Goal: Navigation & Orientation: Understand site structure

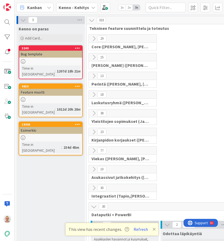
scroll to position [247, 0]
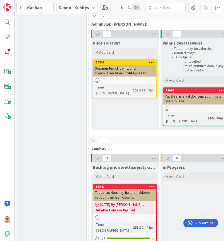
scroll to position [828, 0]
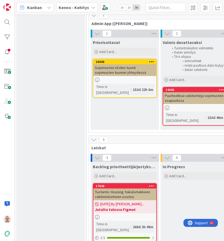
click at [92, 137] on icon at bounding box center [94, 140] width 6 height 6
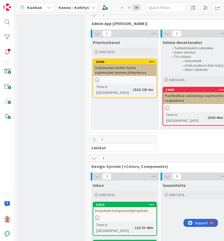
click at [94, 155] on icon at bounding box center [94, 158] width 6 height 6
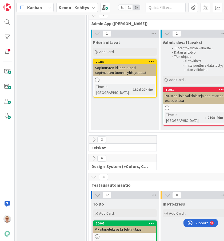
click at [94, 174] on icon at bounding box center [94, 177] width 6 height 6
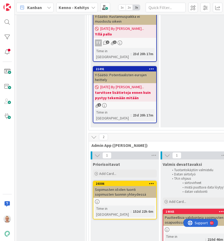
scroll to position [683, 0]
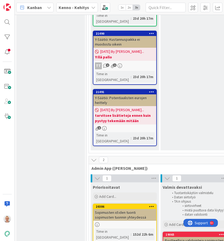
click at [93, 157] on icon at bounding box center [94, 160] width 6 height 6
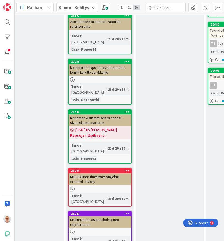
scroll to position [464, 164]
